Goal: Navigation & Orientation: Find specific page/section

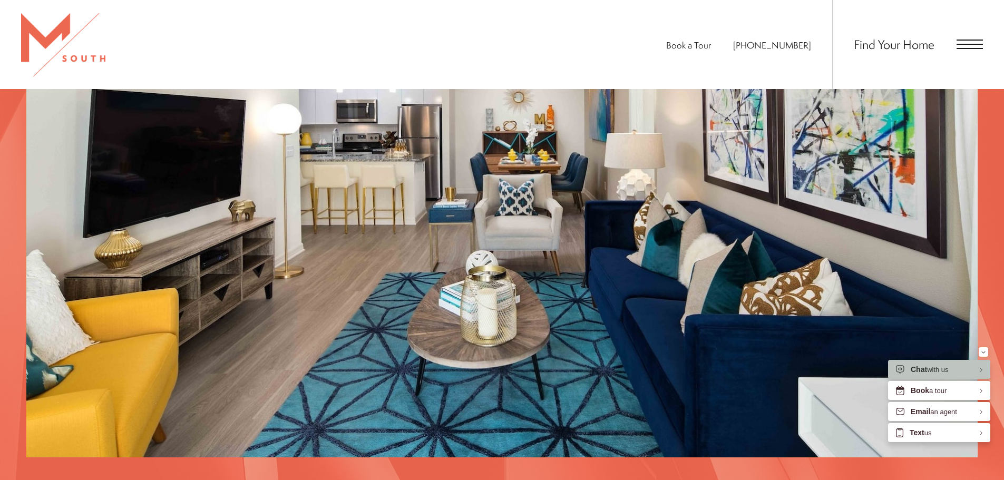
scroll to position [2212, 0]
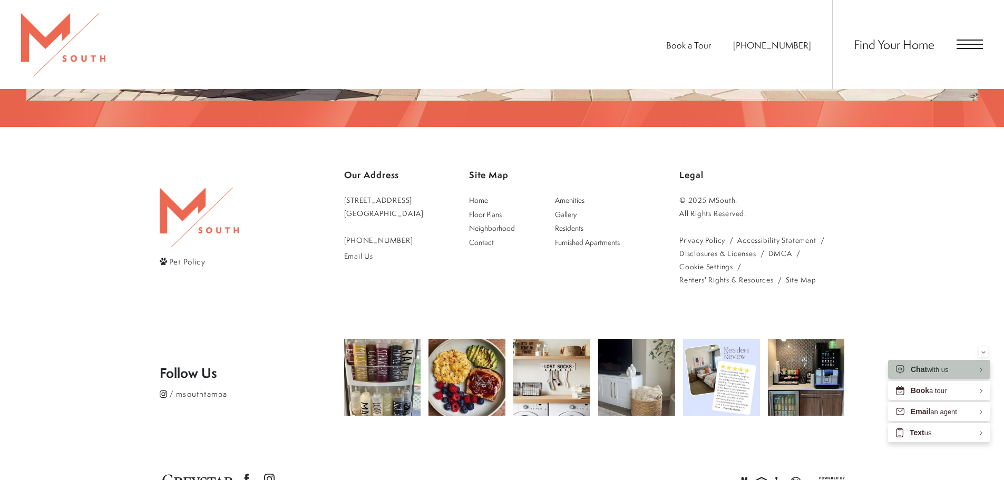
click at [833, 477] on icon "View Jonah Digital Agency Website" at bounding box center [828, 482] width 33 height 11
click at [711, 47] on span "Book a Tour" at bounding box center [688, 45] width 45 height 12
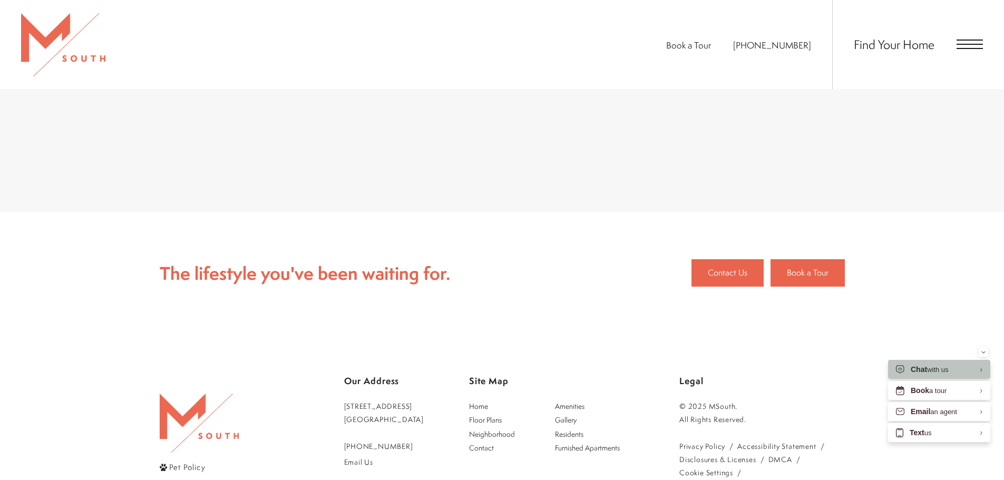
scroll to position [749, 0]
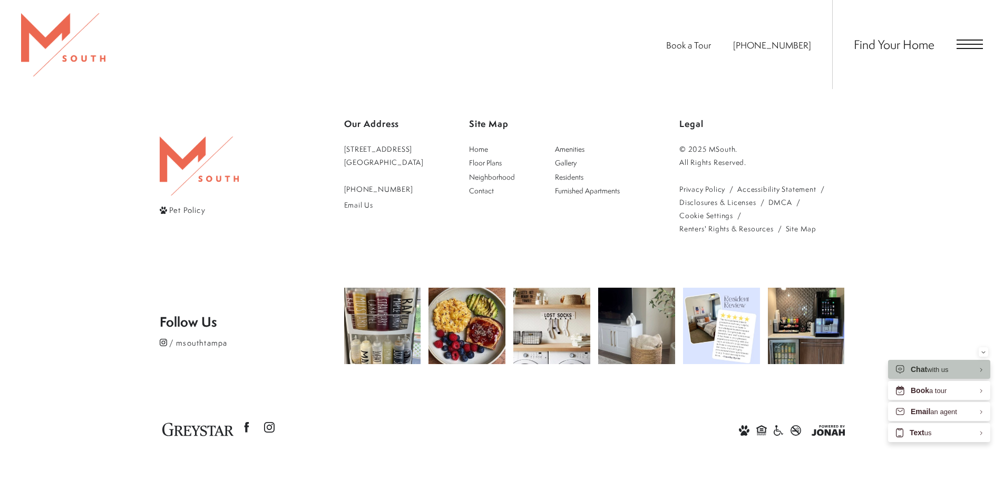
click at [170, 159] on img at bounding box center [199, 166] width 79 height 59
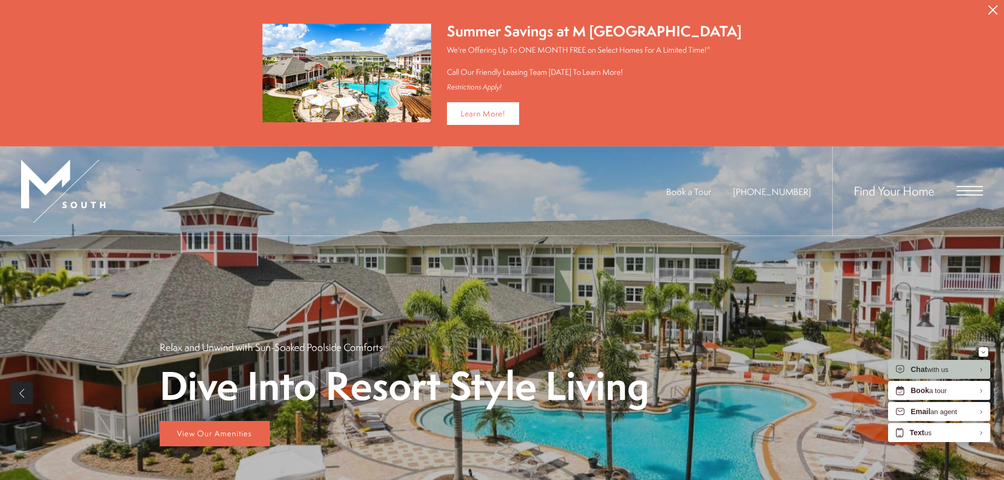
click at [960, 188] on span "Open Menu" at bounding box center [970, 190] width 26 height 9
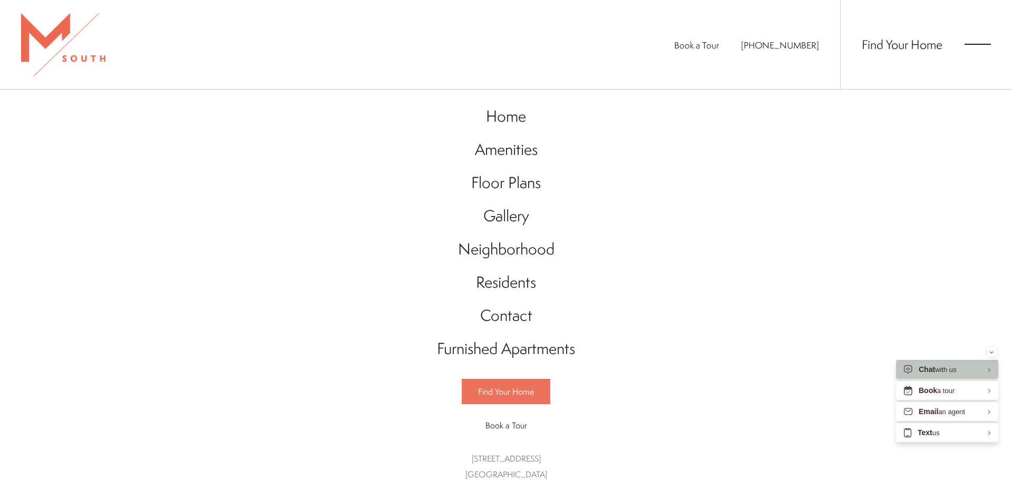
click at [500, 398] on span "Find Your Home" at bounding box center [506, 392] width 56 height 12
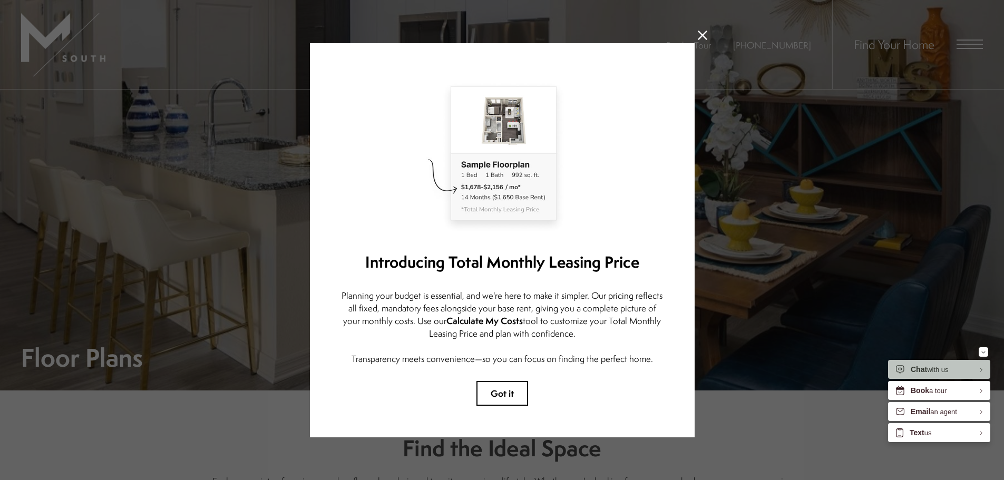
click at [698, 38] on icon at bounding box center [702, 35] width 9 height 9
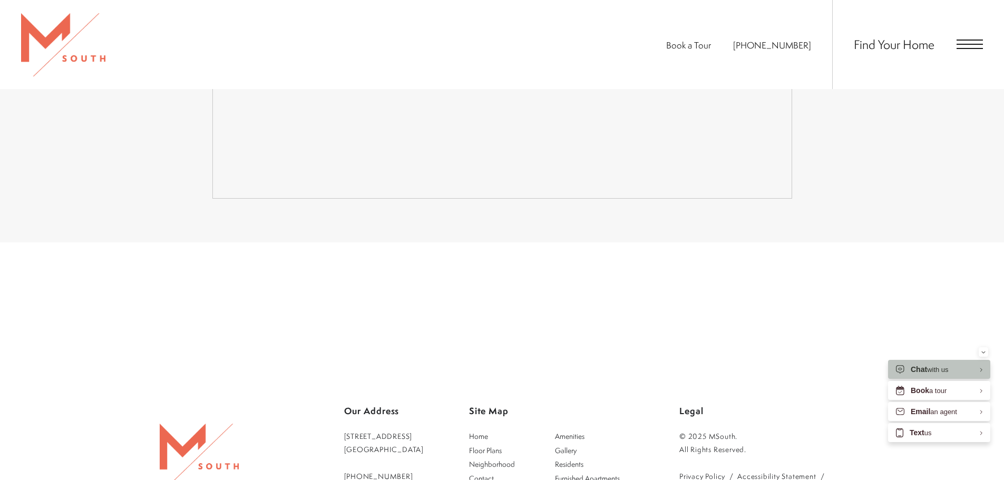
scroll to position [2518, 0]
